Goal: Find specific page/section: Find specific page/section

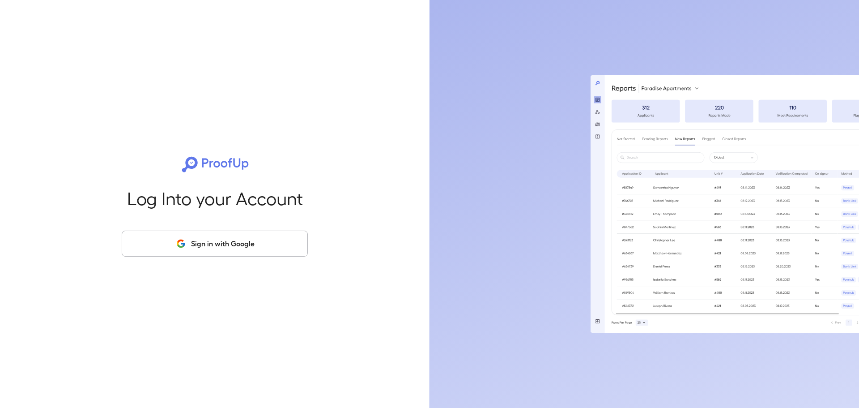
click at [192, 242] on button "Sign in with Google" at bounding box center [215, 243] width 186 height 26
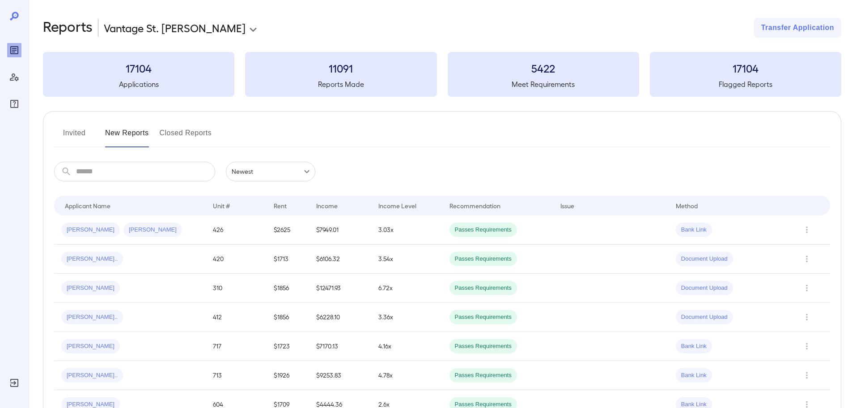
click at [69, 128] on button "Invited" at bounding box center [74, 136] width 40 height 21
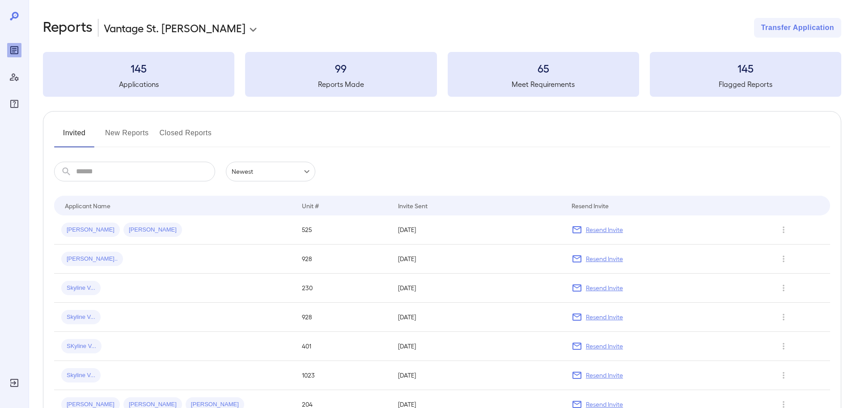
click at [133, 131] on button "New Reports" at bounding box center [127, 136] width 44 height 21
